Goal: Find specific page/section: Find specific page/section

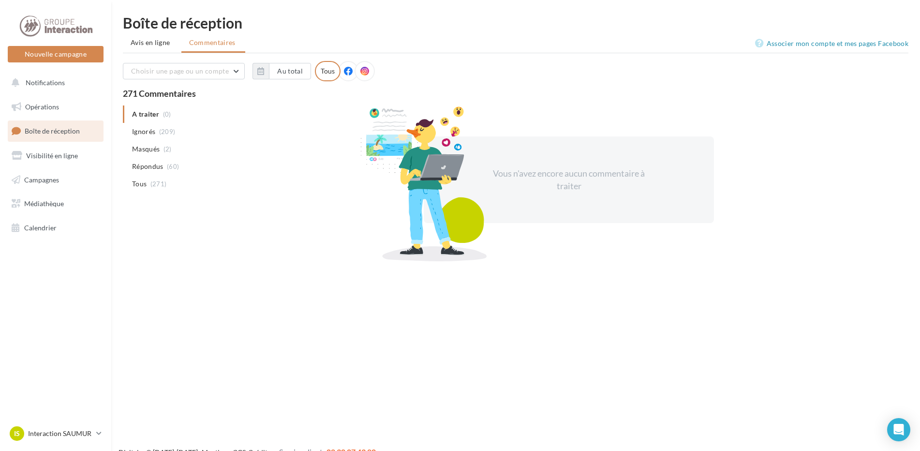
click at [127, 45] on li "Avis en ligne" at bounding box center [151, 42] width 57 height 17
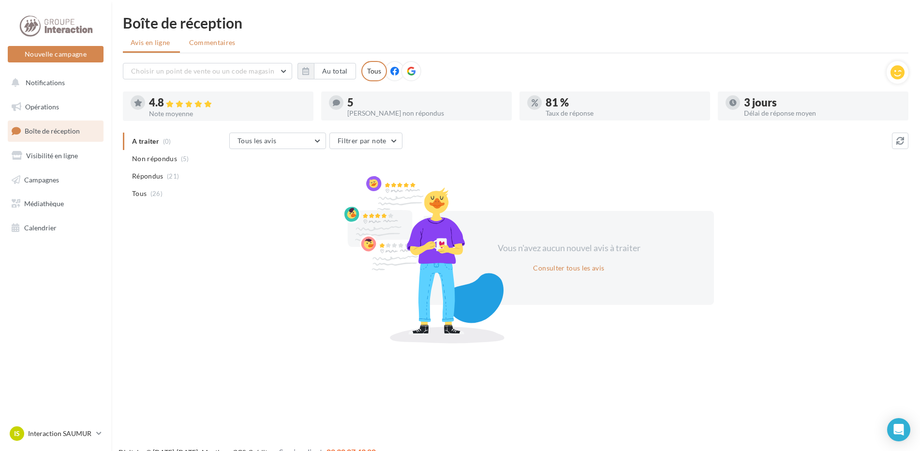
click at [221, 41] on span "Commentaires" at bounding box center [212, 43] width 46 height 10
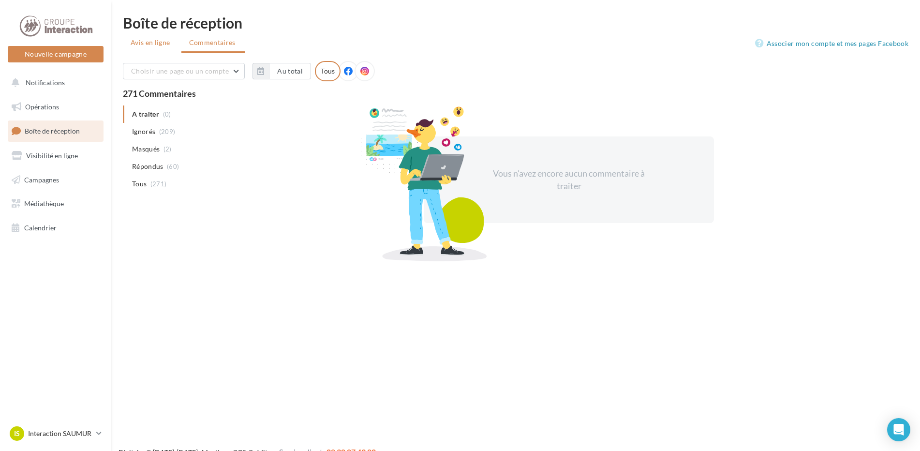
click at [155, 49] on li "Avis en ligne" at bounding box center [151, 42] width 57 height 17
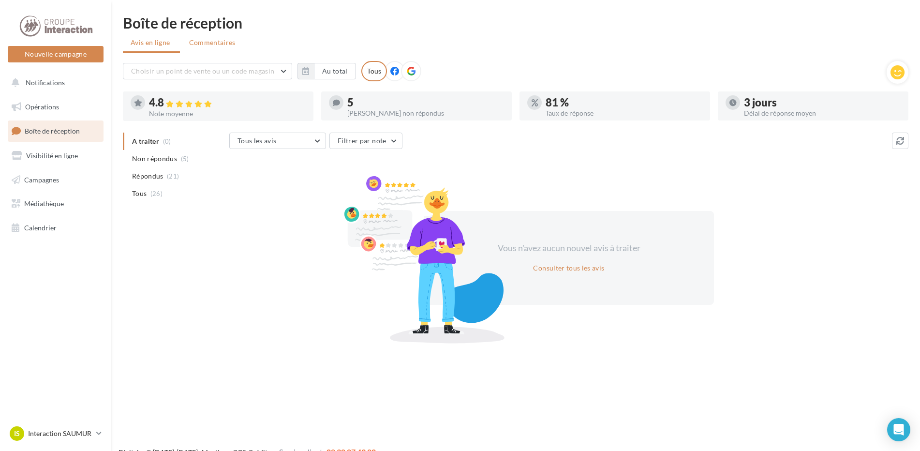
click at [213, 39] on span "Commentaires" at bounding box center [212, 43] width 46 height 10
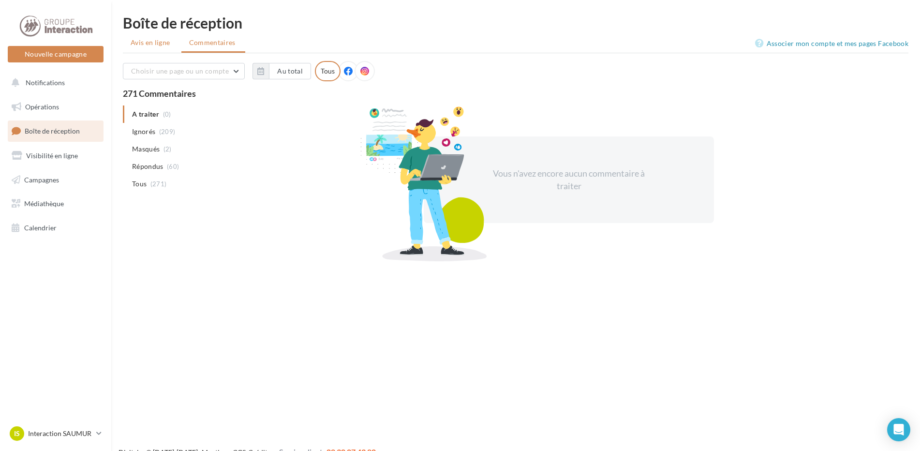
click at [172, 45] on li "Avis en ligne" at bounding box center [151, 42] width 57 height 17
